Goal: Task Accomplishment & Management: Use online tool/utility

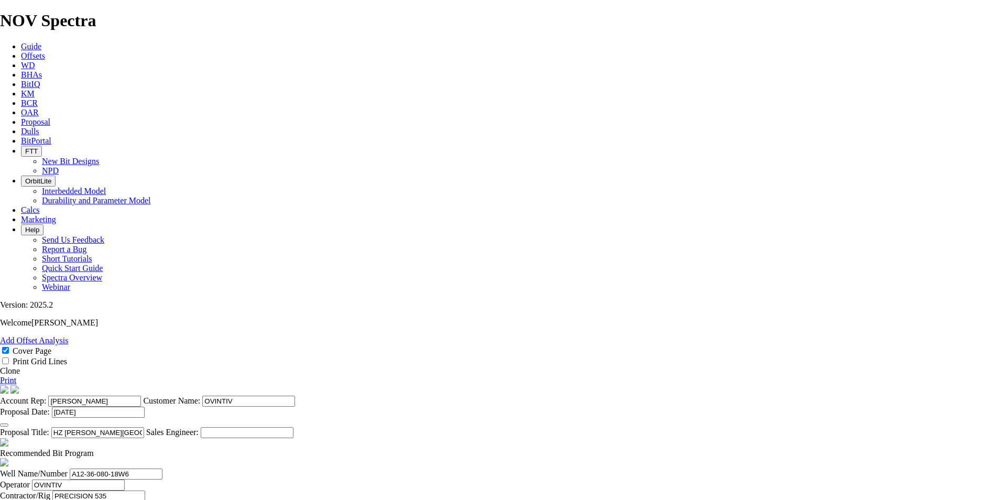
select select "field"
select select "location"
select select "province"
click at [0, 366] on span at bounding box center [0, 370] width 0 height 9
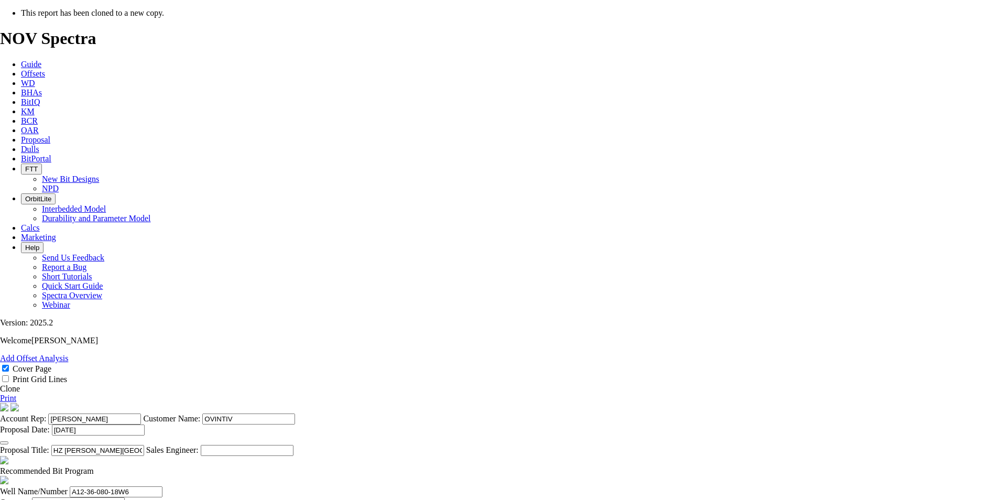
select select "field"
select select "location"
select select "province"
click at [4, 443] on icon "button" at bounding box center [4, 443] width 0 height 0
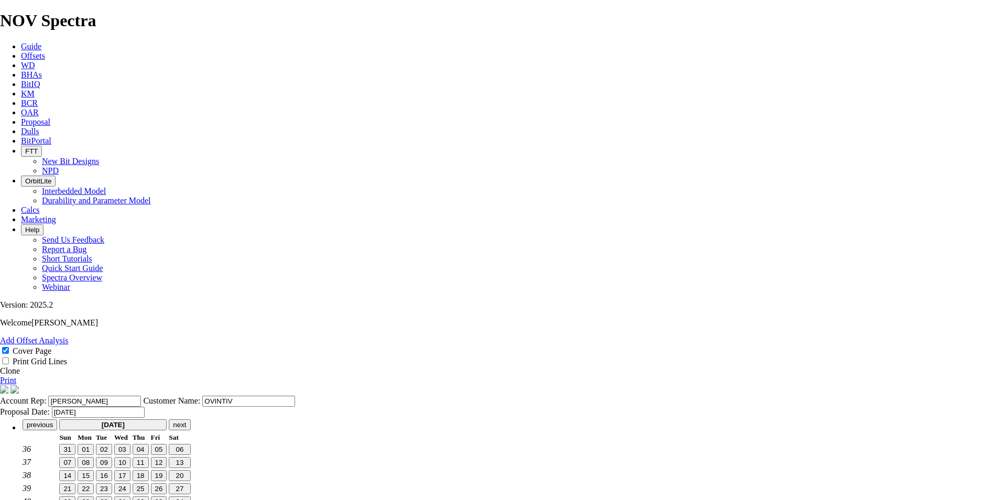
scroll to position [13, 0]
type input "[DATE]"
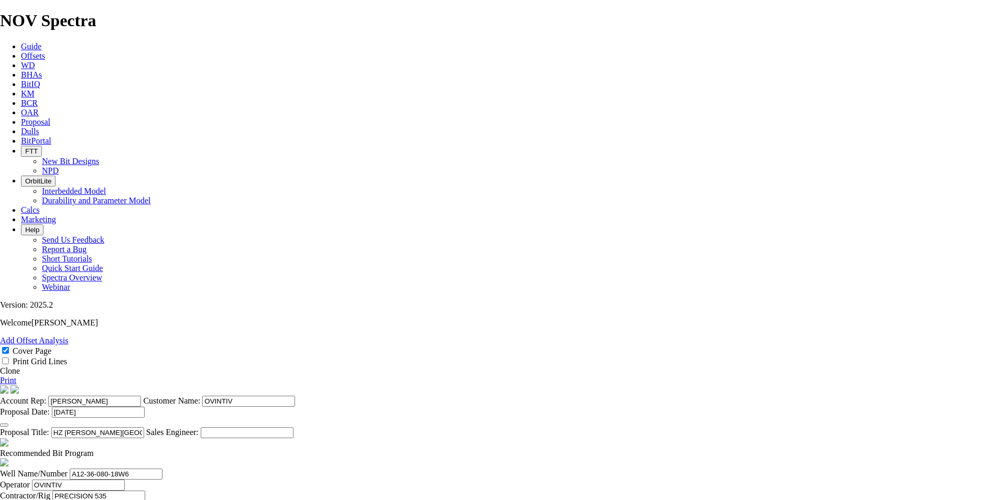
drag, startPoint x: 586, startPoint y: 388, endPoint x: 431, endPoint y: 390, distance: 154.6
click at [144, 427] on input "HZ [PERSON_NAME][GEOGRAPHIC_DATA] A12-36-080-18W6 ([PERSON_NAME] B1)" at bounding box center [97, 432] width 93 height 11
drag, startPoint x: 522, startPoint y: 332, endPoint x: 476, endPoint y: 337, distance: 47.0
click at [144, 427] on input "HZ SUNRISE H3-11-079-17W6 (SEXSMITH)" at bounding box center [97, 432] width 93 height 11
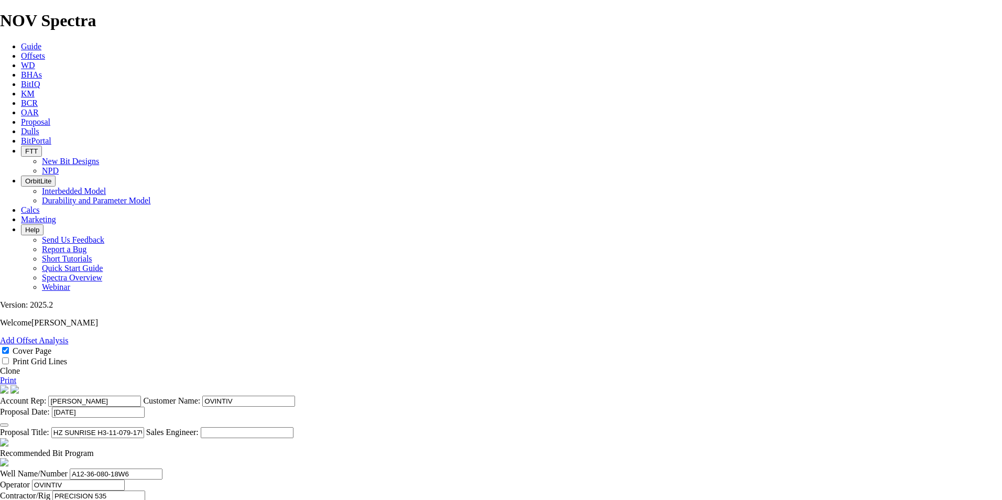
type input "HZ SUNRISE H3-11-079-17W6 (SEXSMITH)"
drag, startPoint x: 305, startPoint y: 482, endPoint x: 189, endPoint y: 482, distance: 116.3
paste input "H3-11-079-17"
type input "H3-11-079-17W6"
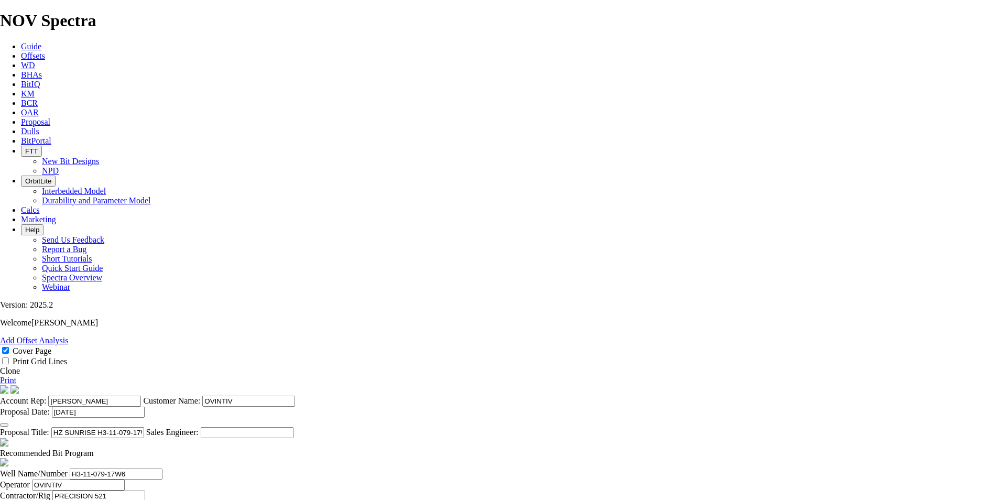
type input "PRECISION 521"
click at [138, 499] on input "[PERSON_NAME]" at bounding box center [92, 506] width 93 height 11
drag, startPoint x: 523, startPoint y: 482, endPoint x: 401, endPoint y: 474, distance: 122.4
type input "JASO NDOUSETT"
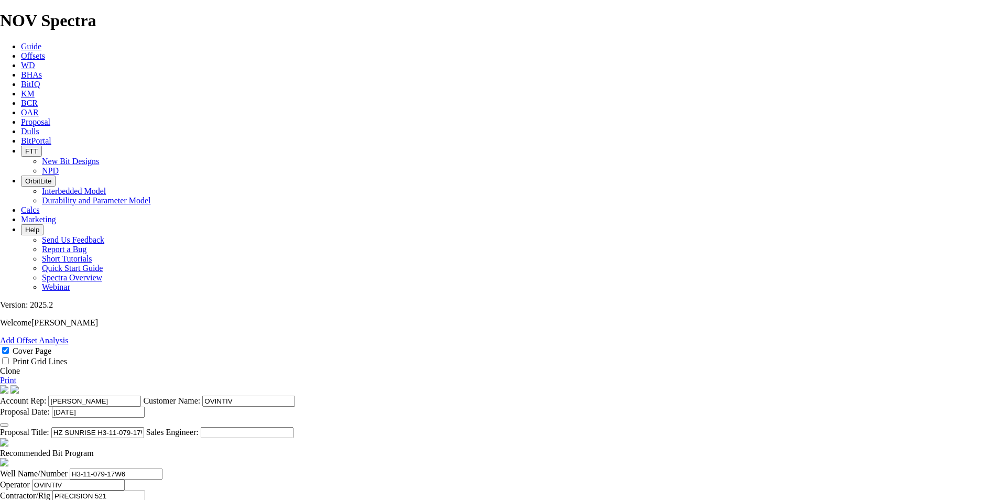
type input "SUNRISE"
drag, startPoint x: 665, startPoint y: 480, endPoint x: 629, endPoint y: 482, distance: 36.7
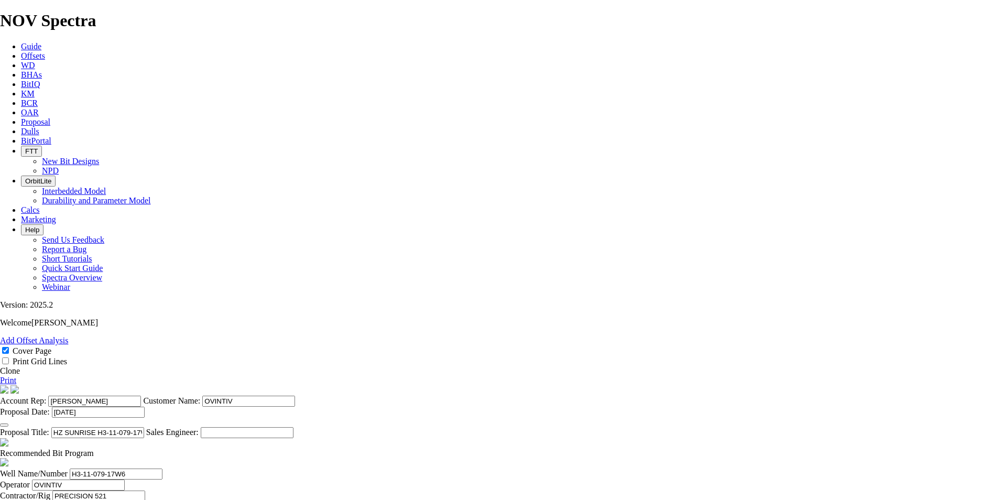
scroll to position [223, 0]
type input "BH:14-10-79-17W6"
click at [94, 448] on span at bounding box center [94, 452] width 0 height 9
checkbox input "false"
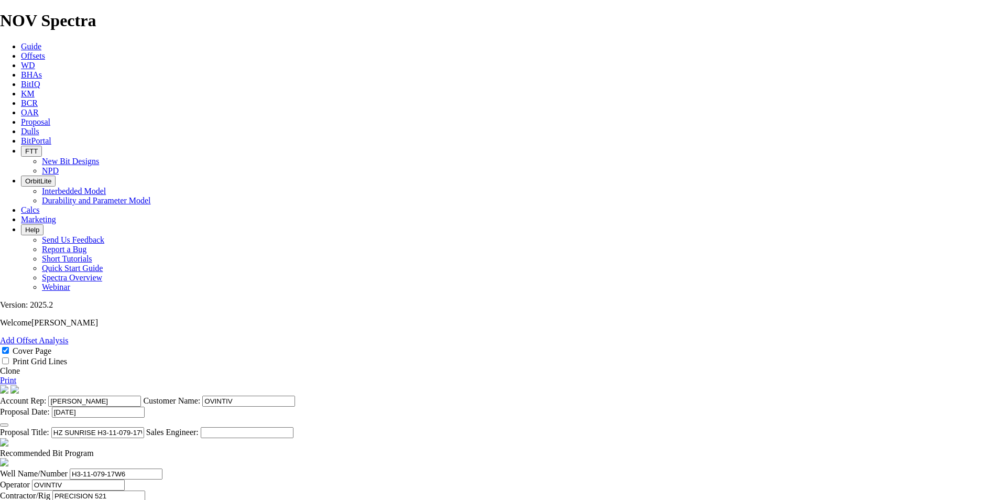
type input "[DATE]"
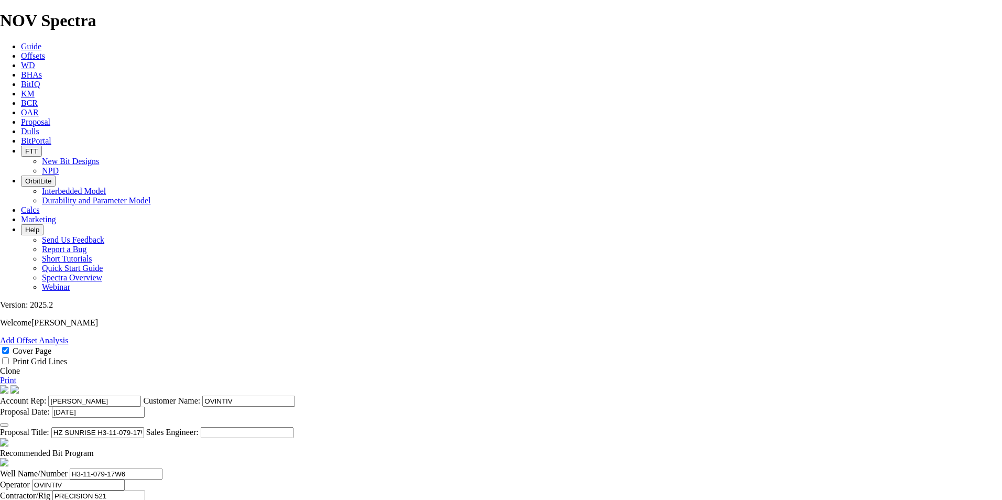
type input "[DATE]"
drag, startPoint x: 438, startPoint y: 419, endPoint x: 411, endPoint y: 420, distance: 27.8
type input "2328"
type input "1878"
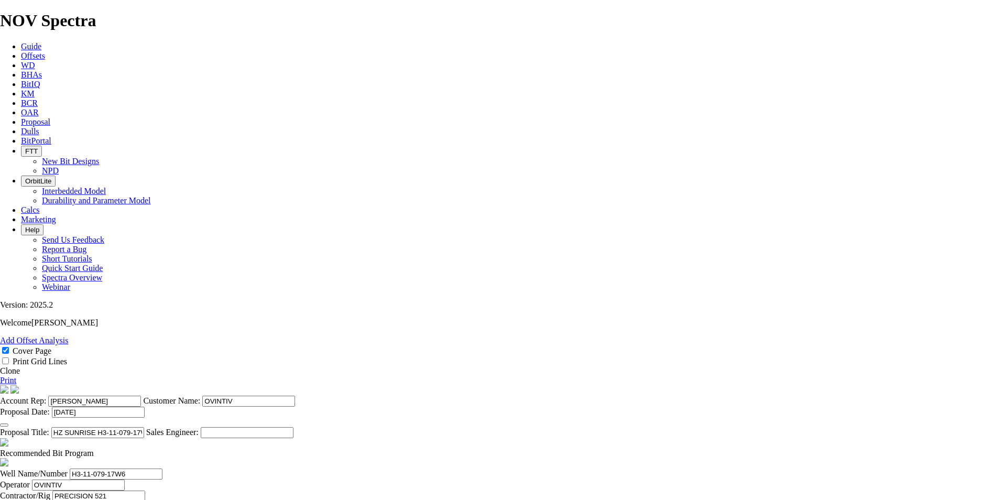
type input "37.56"
drag, startPoint x: 274, startPoint y: 434, endPoint x: 265, endPoint y: 435, distance: 9.5
type input "KOP @ 2327.7m"
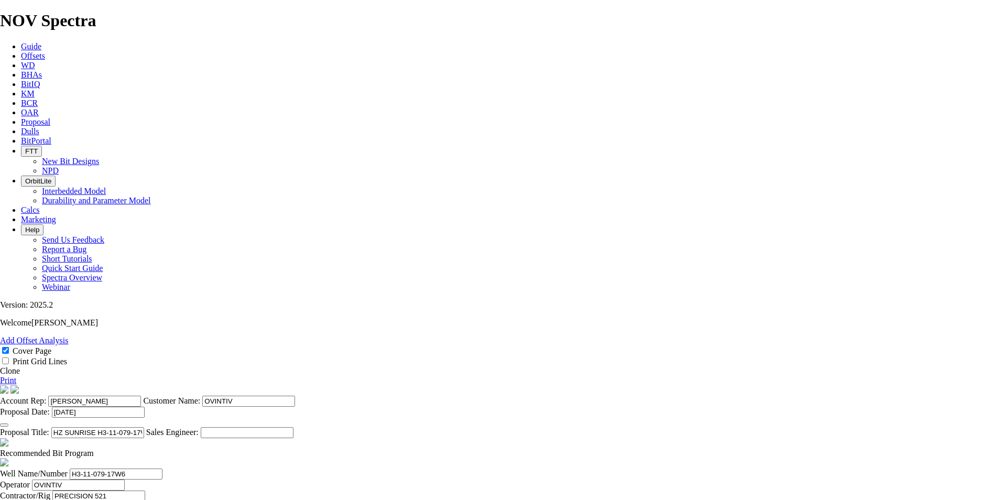
drag, startPoint x: 440, startPoint y: 341, endPoint x: 425, endPoint y: 346, distance: 16.2
type input "2714"
type input "386"
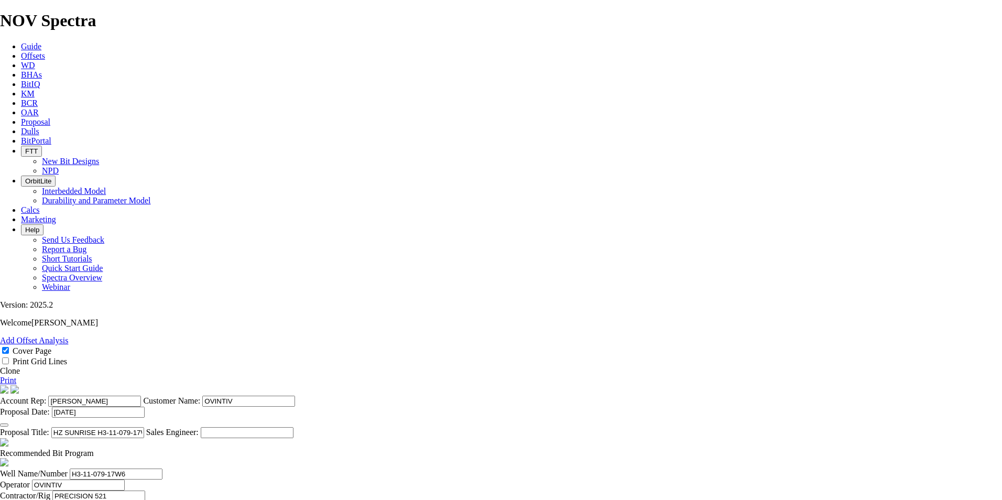
scroll to position [0, 7]
drag, startPoint x: 542, startPoint y: 341, endPoint x: 610, endPoint y: 359, distance: 71.0
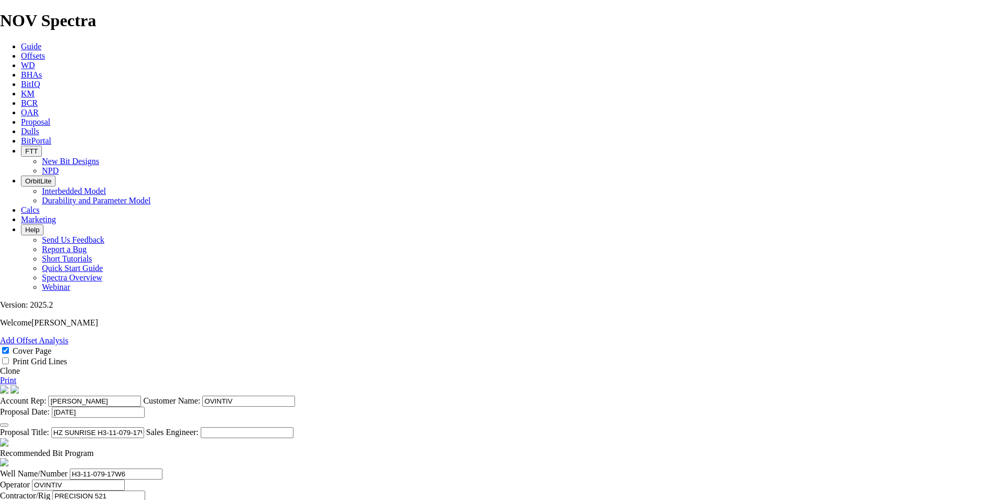
drag, startPoint x: 536, startPoint y: 343, endPoint x: 640, endPoint y: 354, distance: 104.3
type input "25.7333"
drag, startPoint x: 449, startPoint y: 368, endPoint x: 386, endPoint y: 369, distance: 63.4
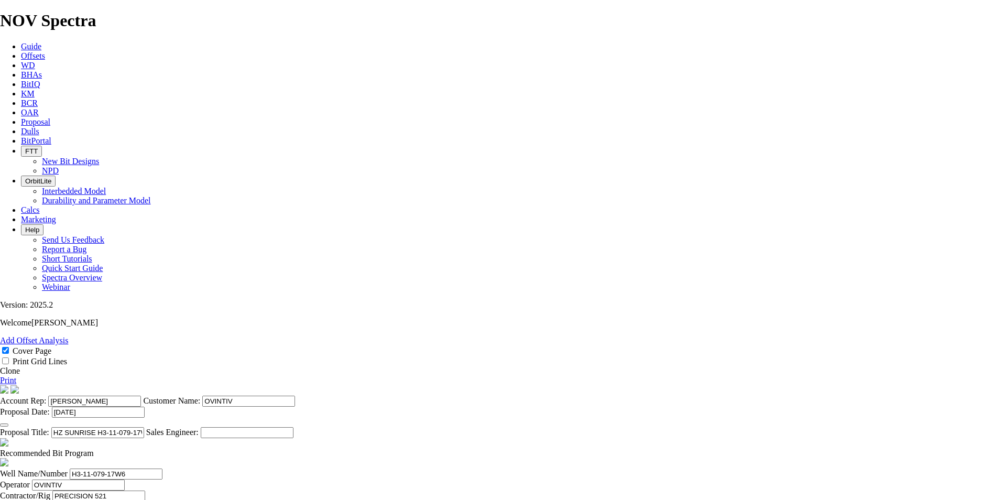
type input "4700"
type input "1986"
drag, startPoint x: 532, startPoint y: 370, endPoint x: 667, endPoint y: 383, distance: 135.7
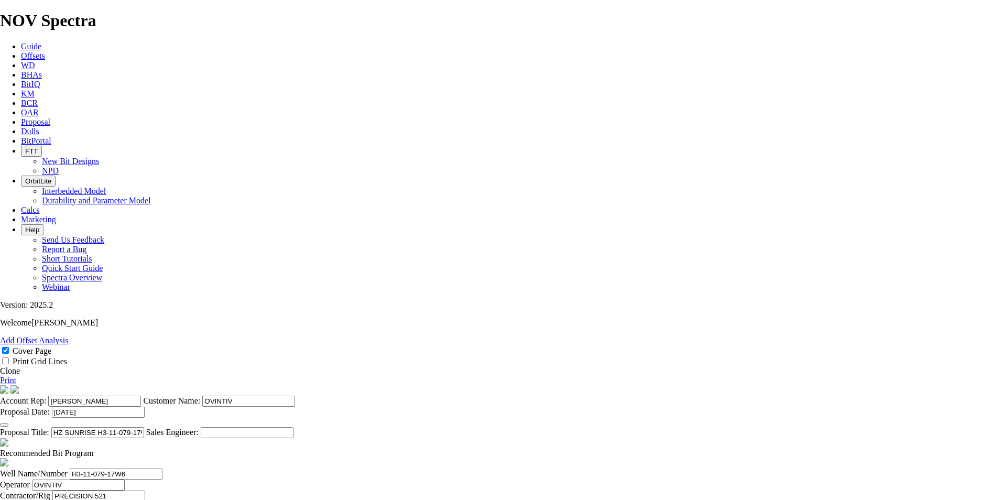
type input "30.091"
drag, startPoint x: 622, startPoint y: 382, endPoint x: 550, endPoint y: 368, distance: 74.1
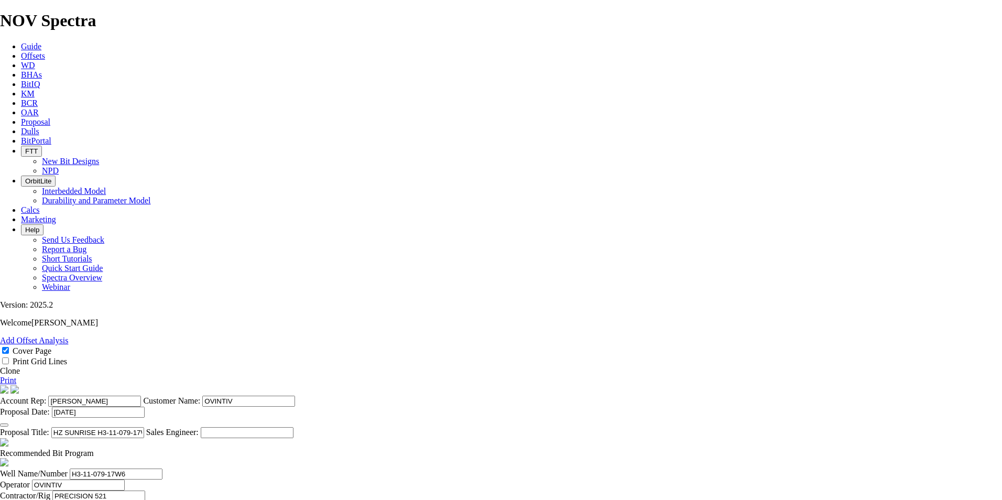
type input "70"
drag, startPoint x: 536, startPoint y: 383, endPoint x: 696, endPoint y: 390, distance: 159.4
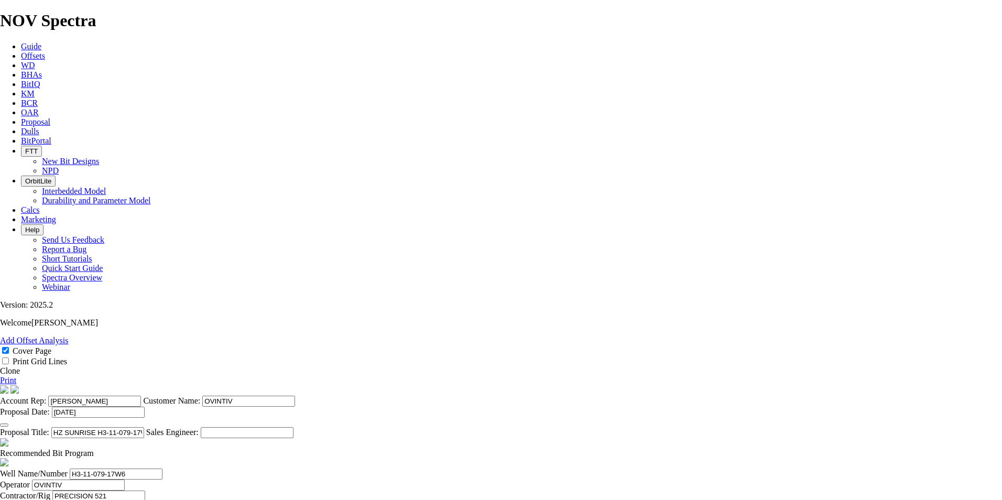
drag, startPoint x: 535, startPoint y: 383, endPoint x: 766, endPoint y: 423, distance: 233.9
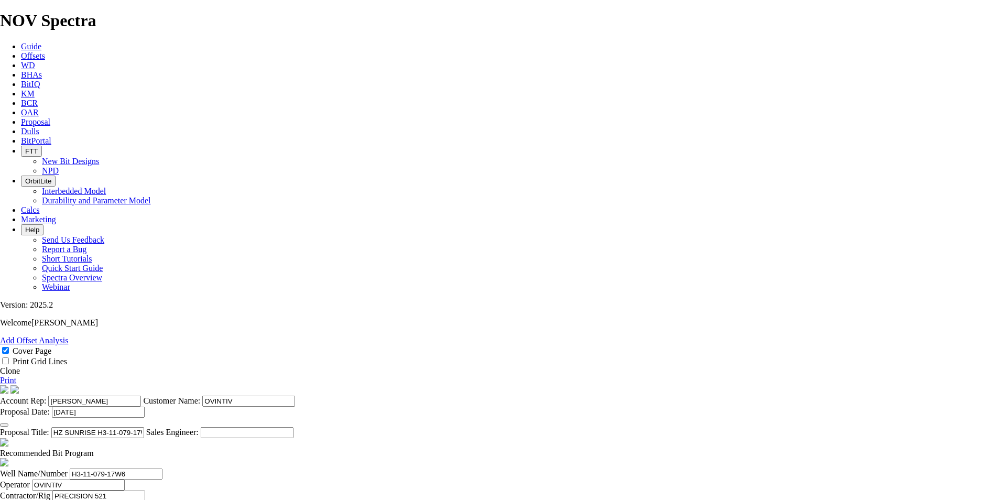
type input "28.371"
type input "70"
click at [16, 376] on link "Print" at bounding box center [8, 380] width 16 height 9
